Goal: Navigation & Orientation: Find specific page/section

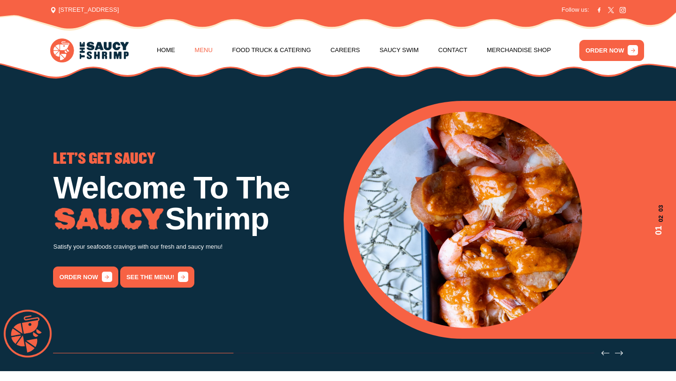
click at [205, 53] on link "Menu" at bounding box center [204, 50] width 18 height 36
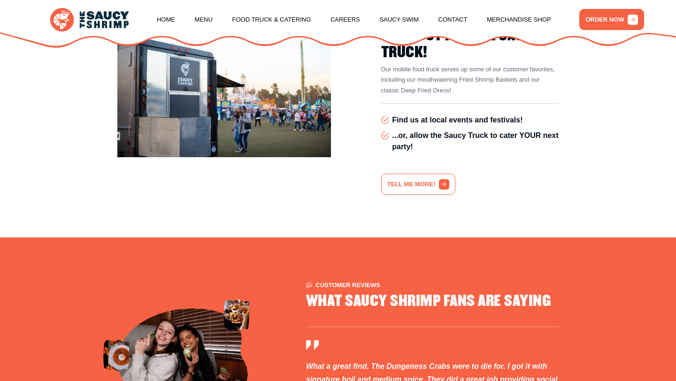
scroll to position [1911, 0]
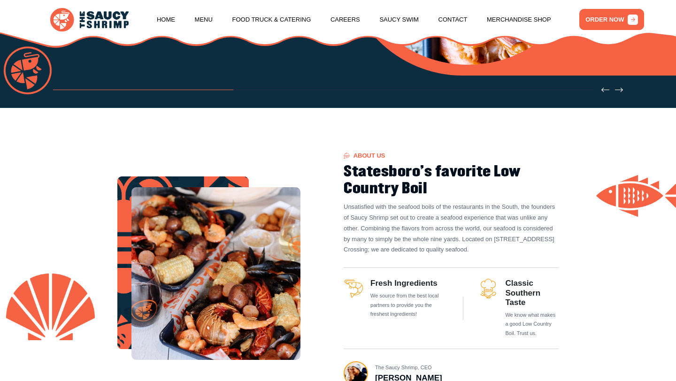
scroll to position [304, 0]
